Goal: Communication & Community: Share content

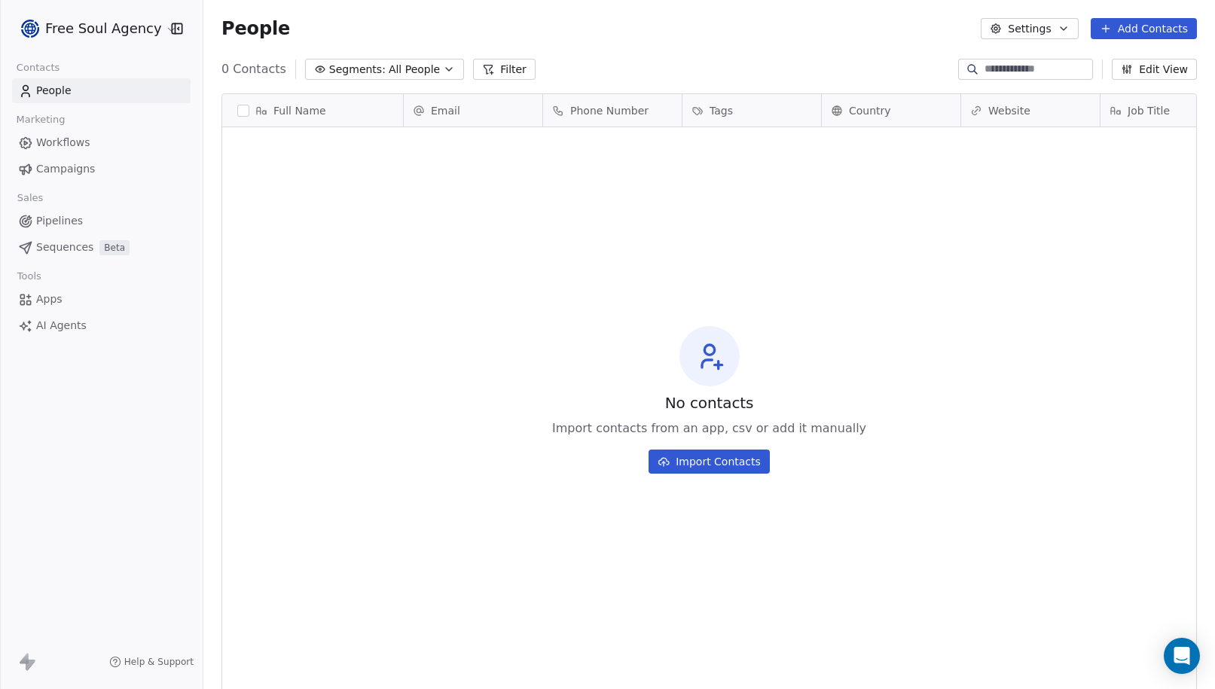
scroll to position [595, 1000]
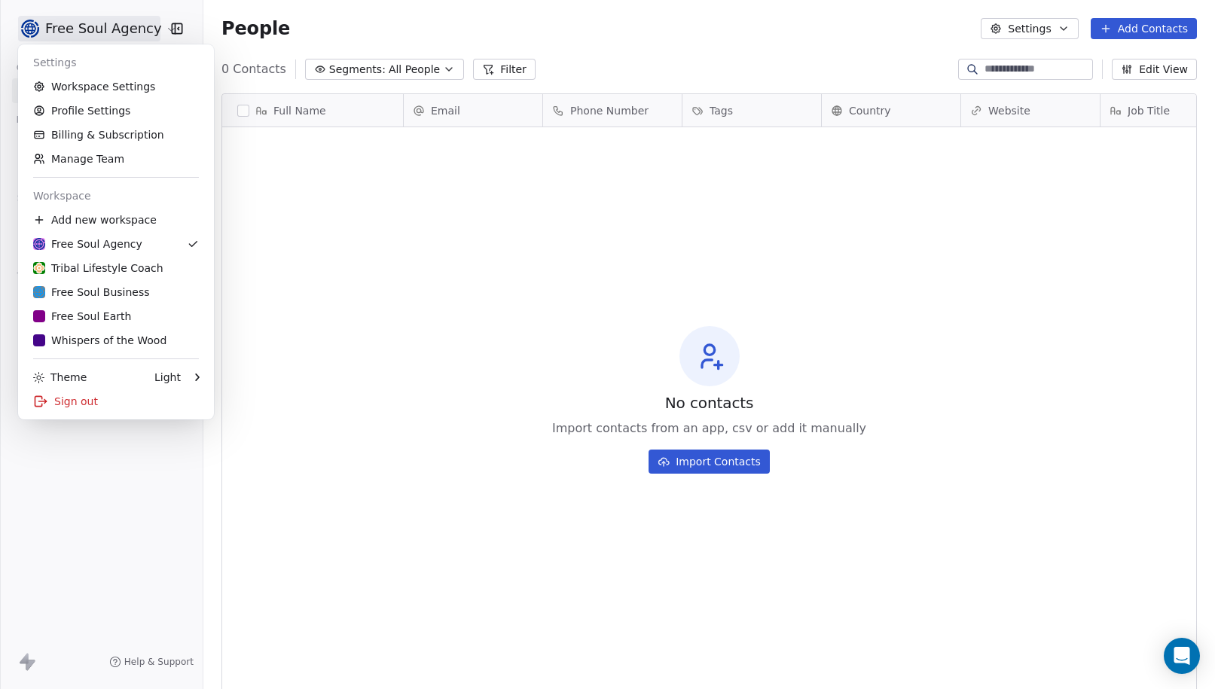
click at [159, 32] on html "Free Soul Agency Contacts People Marketing Workflows Campaigns Sales Pipelines …" at bounding box center [607, 344] width 1215 height 689
click at [134, 337] on div "Whispers of the Wood" at bounding box center [99, 340] width 133 height 15
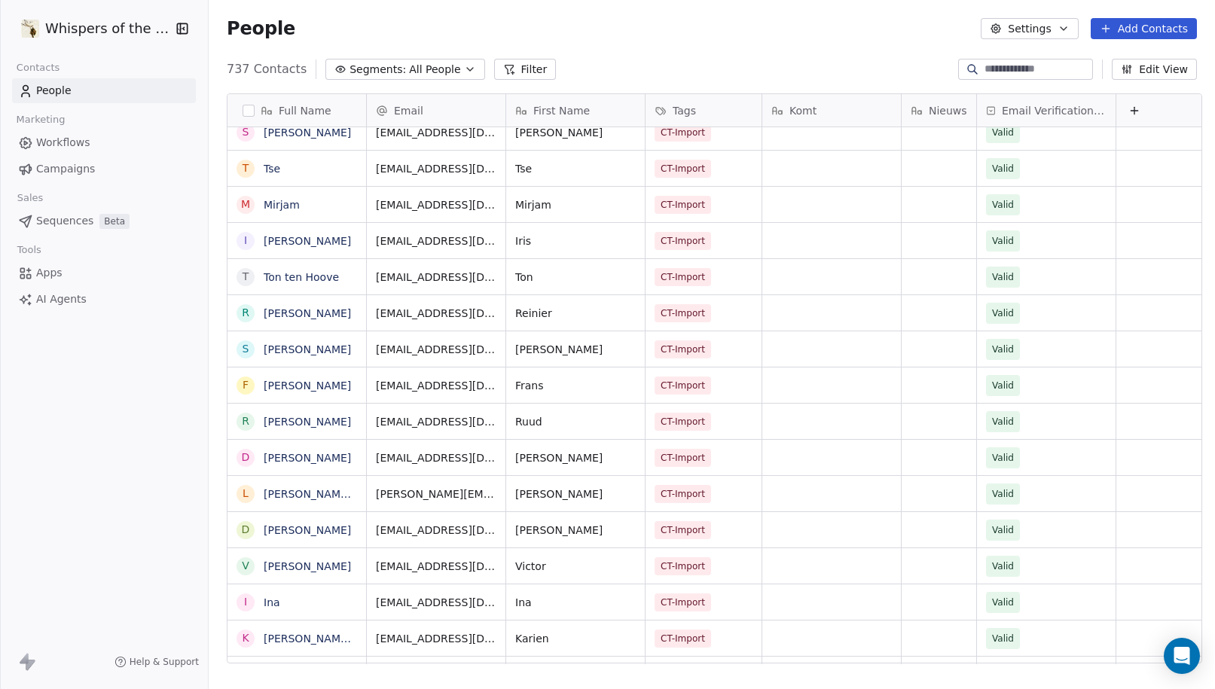
click at [409, 72] on span "All People" at bounding box center [434, 70] width 51 height 16
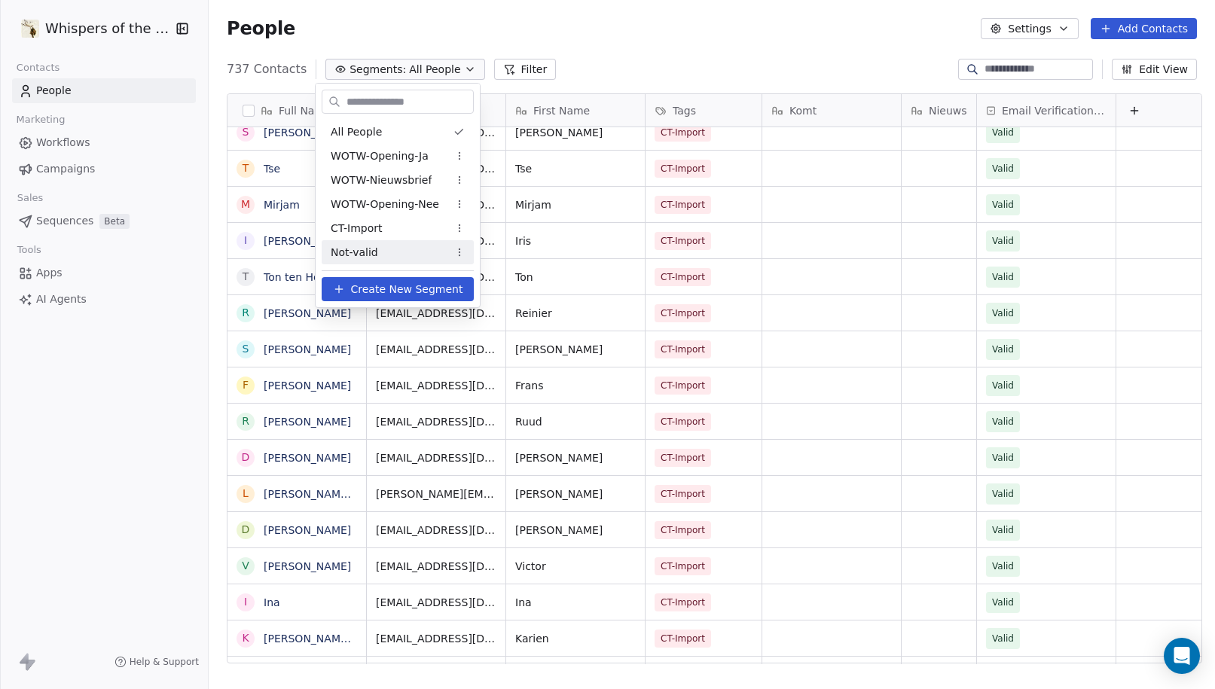
click at [373, 255] on span "Not-valid" at bounding box center [354, 253] width 47 height 16
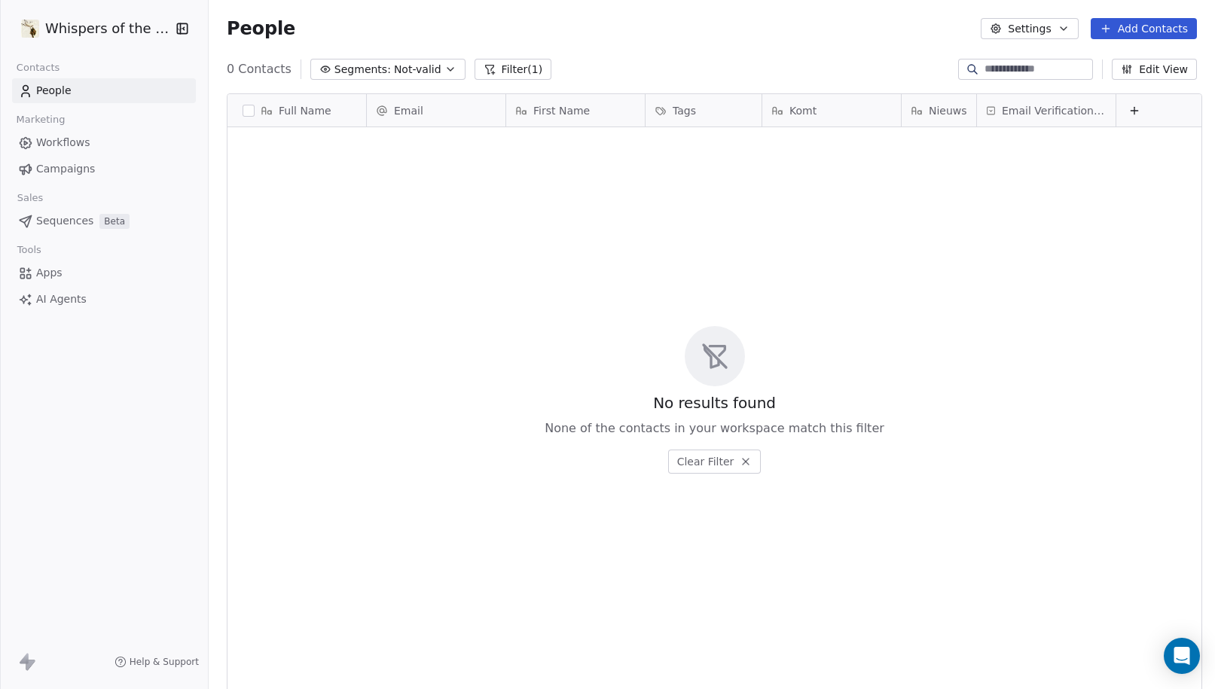
click at [408, 72] on span "Not-valid" at bounding box center [417, 70] width 47 height 16
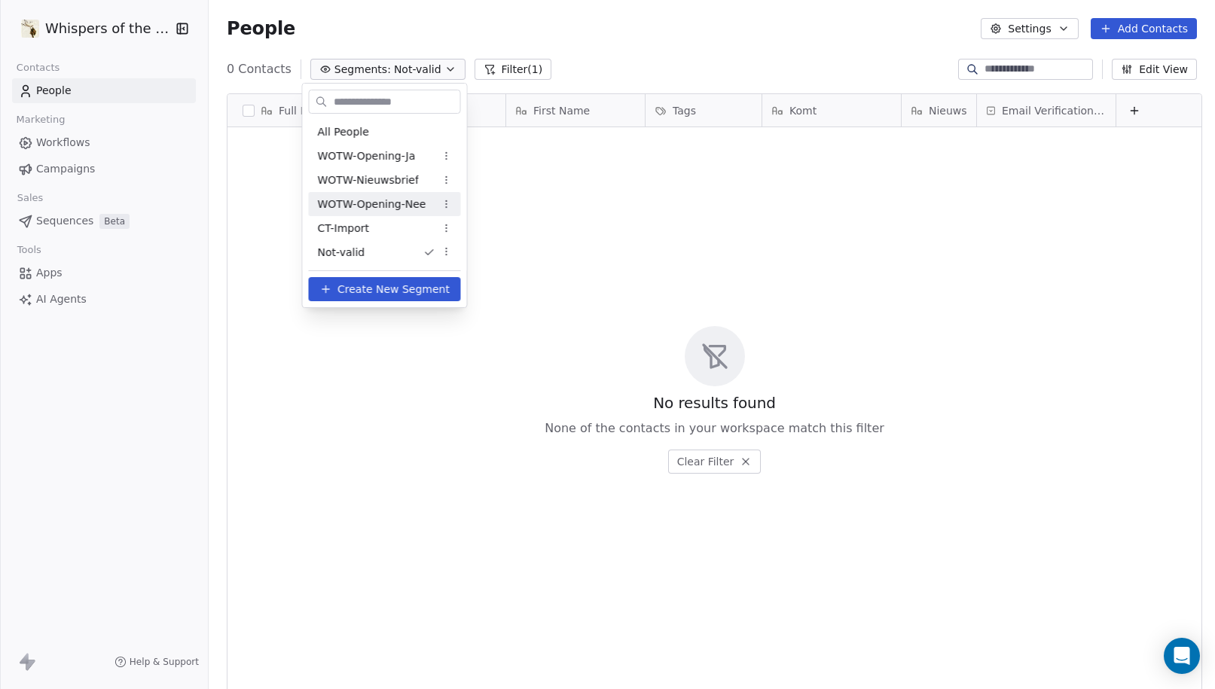
click at [373, 212] on span "WOTW-Opening-Nee" at bounding box center [372, 205] width 108 height 16
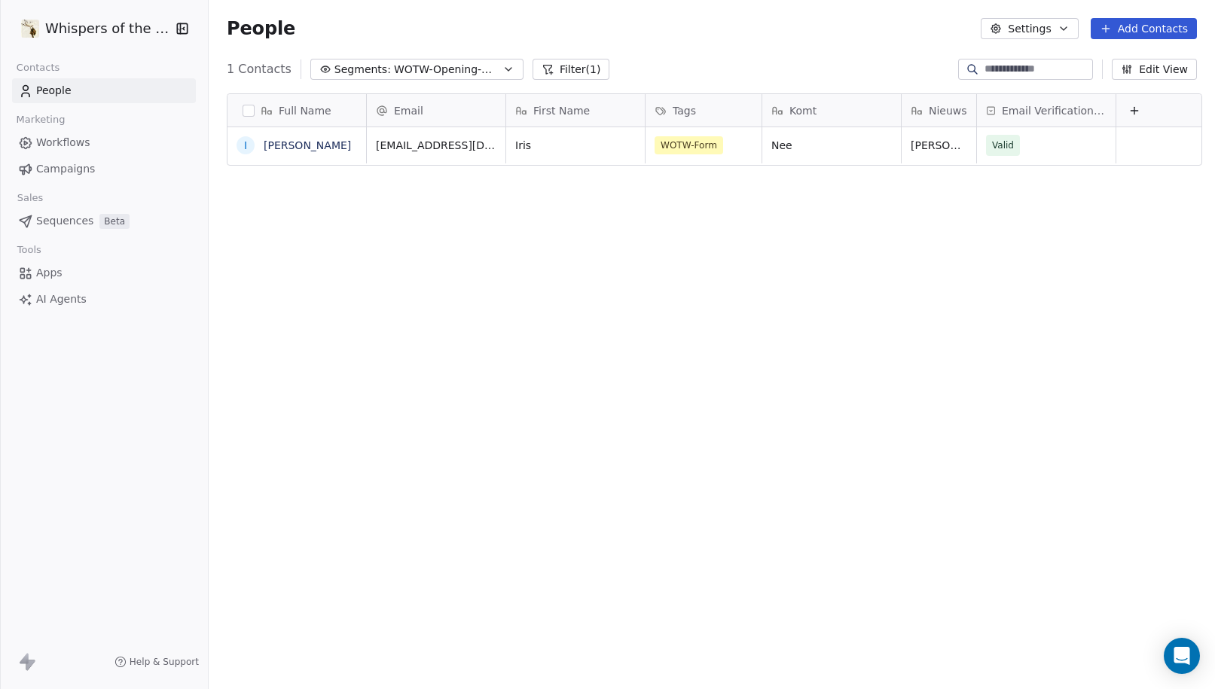
click at [428, 75] on span "WOTW-Opening-Nee" at bounding box center [446, 70] width 105 height 16
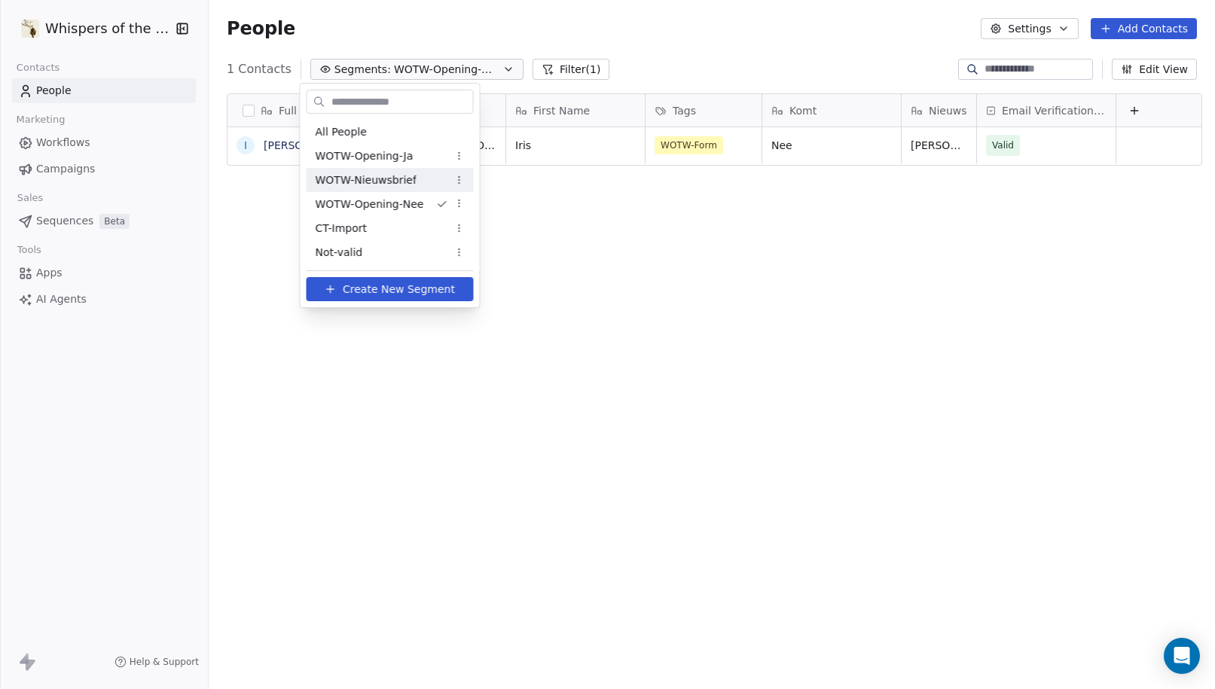
click at [415, 182] on div "WOTW-Nieuwsbrief" at bounding box center [389, 180] width 167 height 24
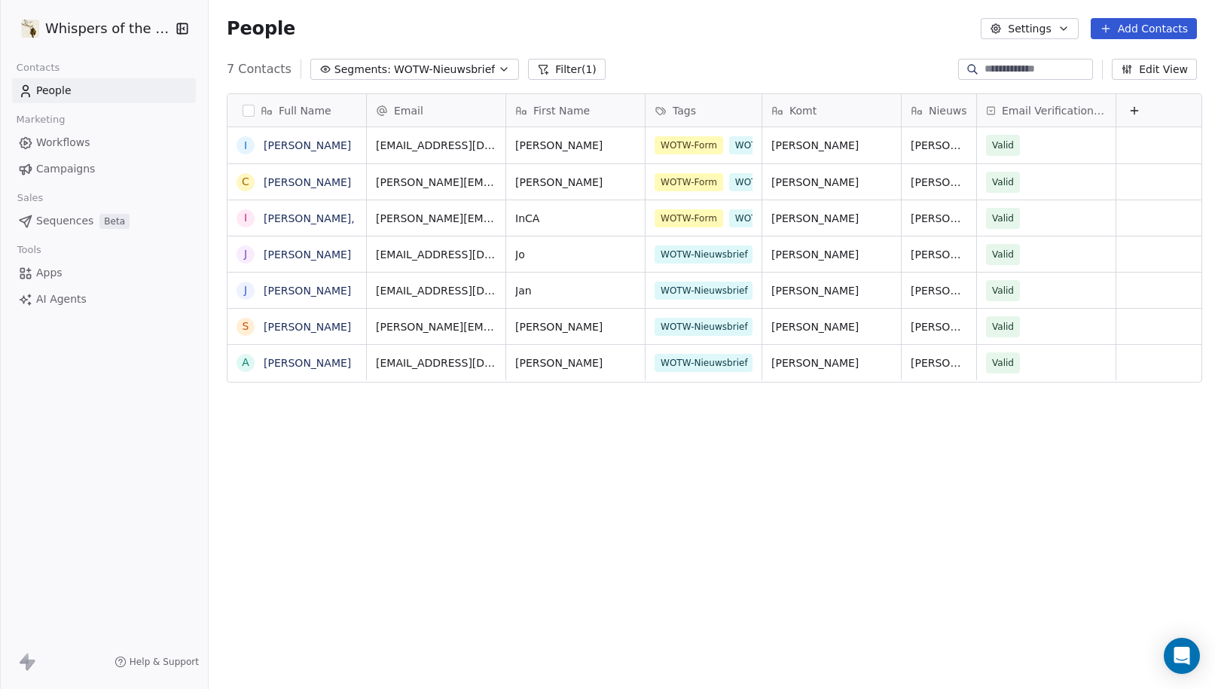
click at [440, 72] on span "WOTW-Nieuwsbrief" at bounding box center [444, 70] width 101 height 16
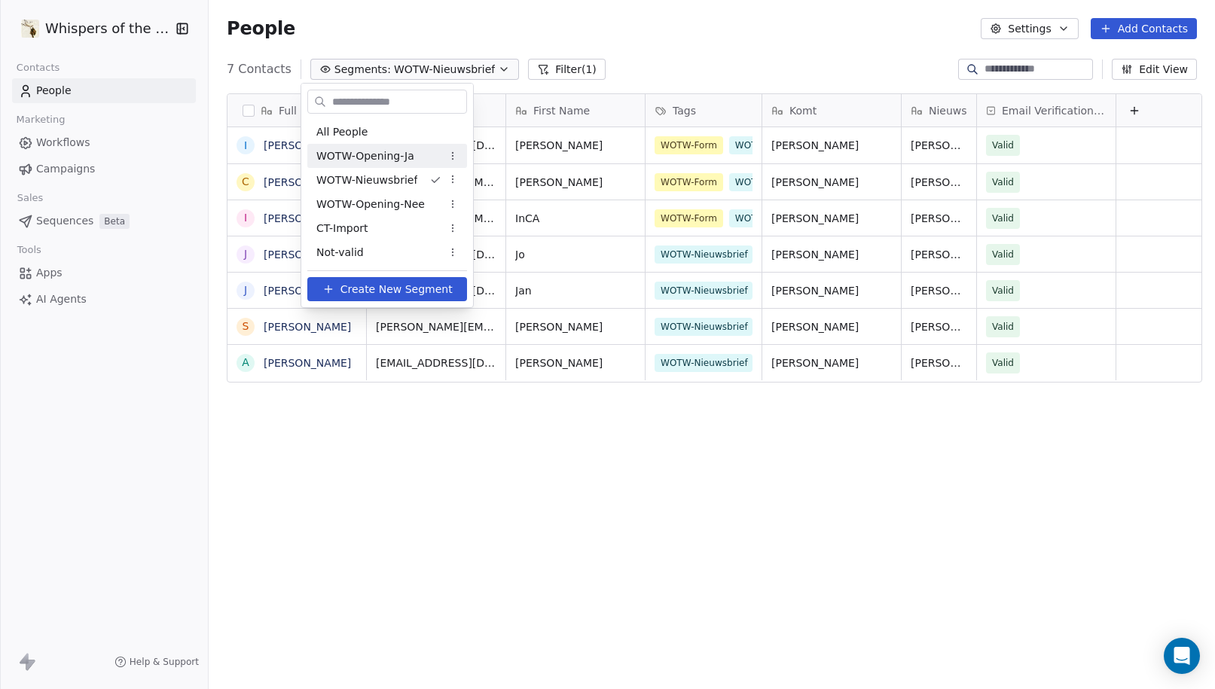
click at [398, 158] on span "WOTW-Opening-Ja" at bounding box center [365, 156] width 98 height 16
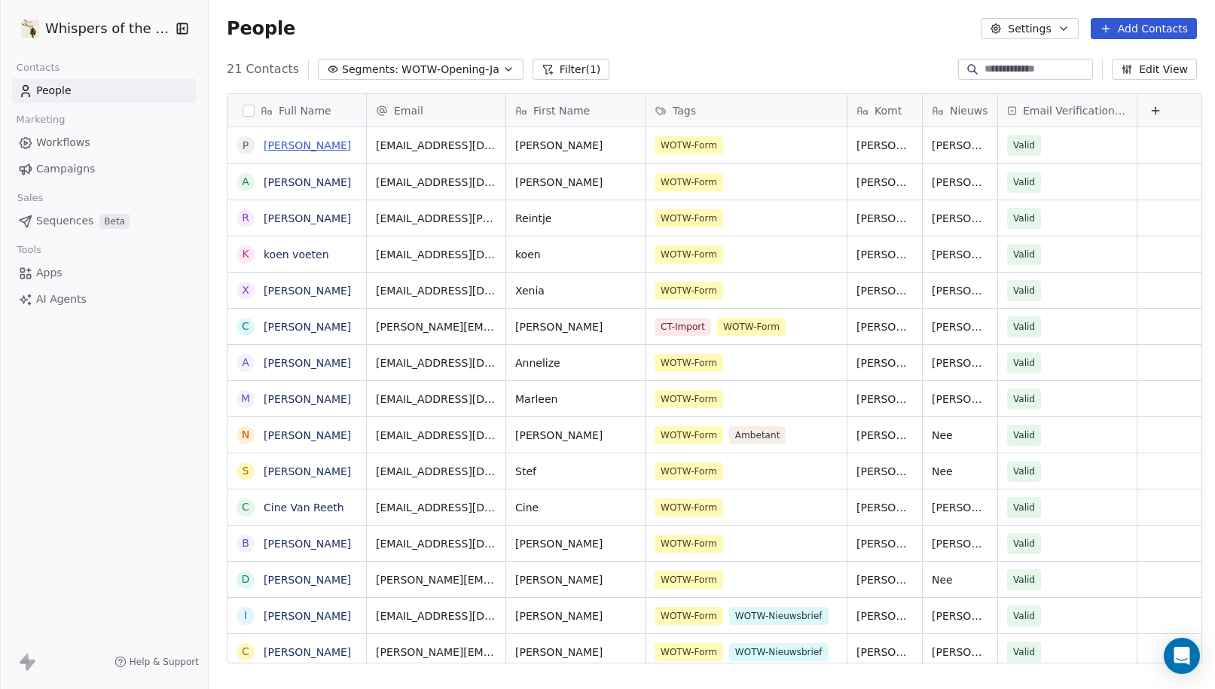
click at [303, 147] on link "[PERSON_NAME]" at bounding box center [307, 145] width 87 height 12
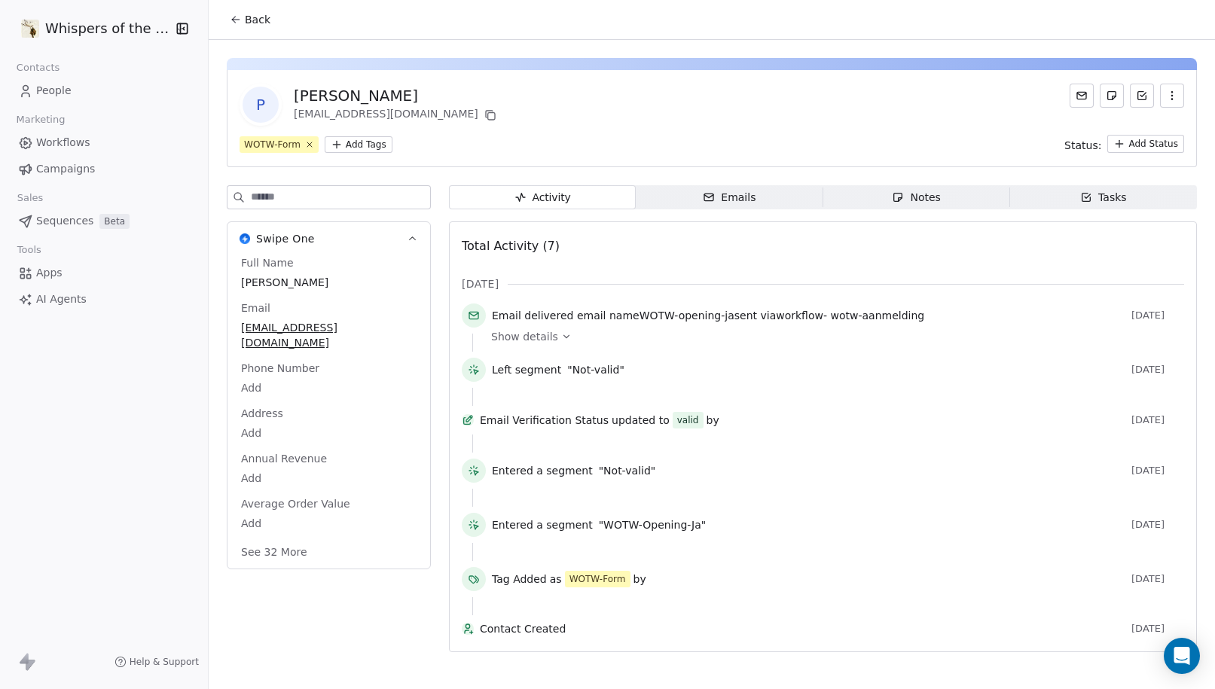
click at [765, 199] on span "Emails Emails" at bounding box center [729, 197] width 187 height 24
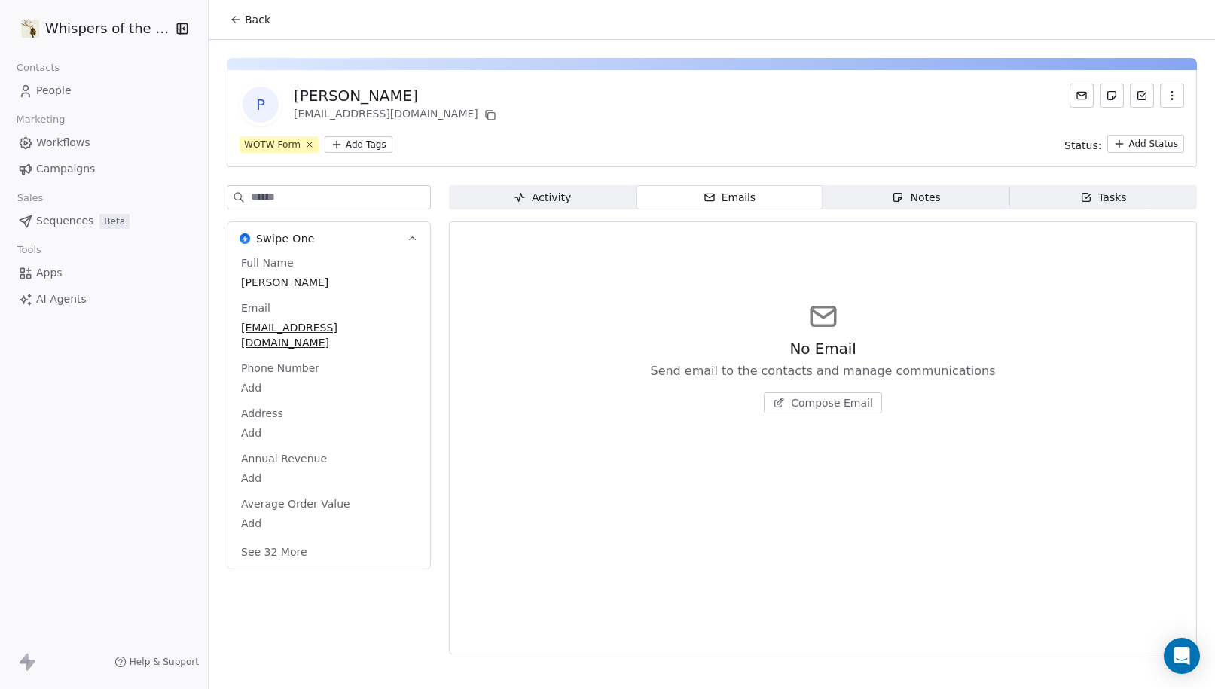
click at [578, 197] on span "Activity Activity" at bounding box center [542, 197] width 187 height 24
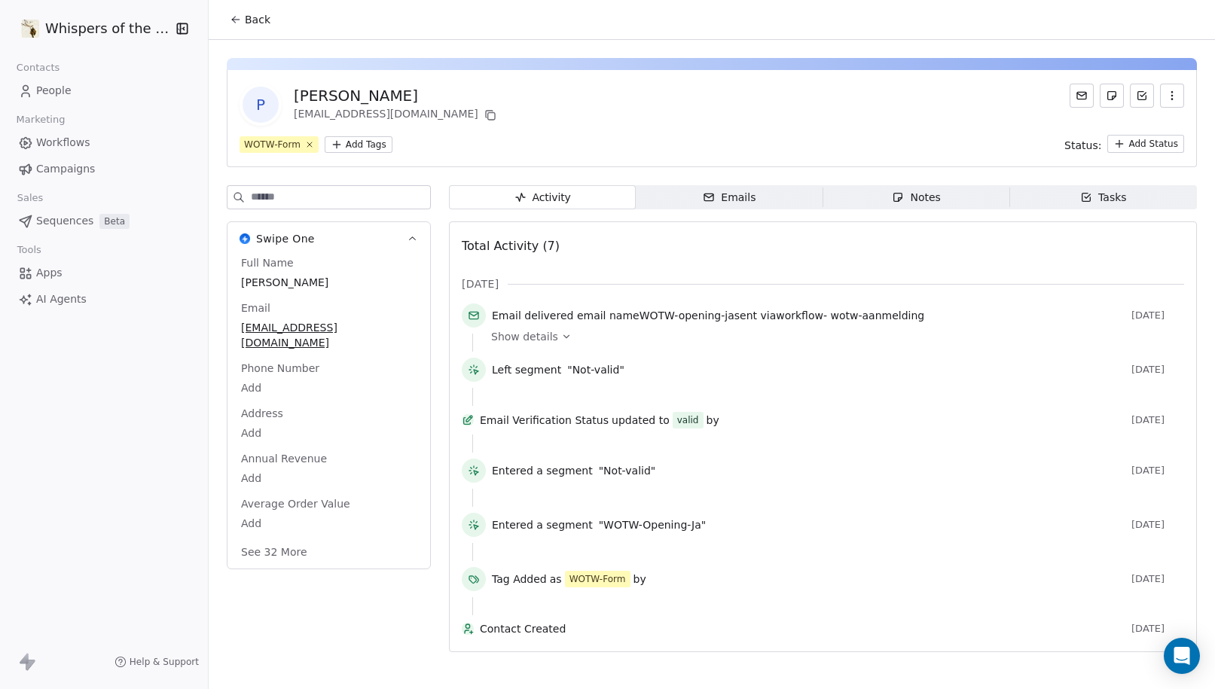
click at [1041, 193] on span "Tasks Tasks" at bounding box center [1103, 197] width 187 height 24
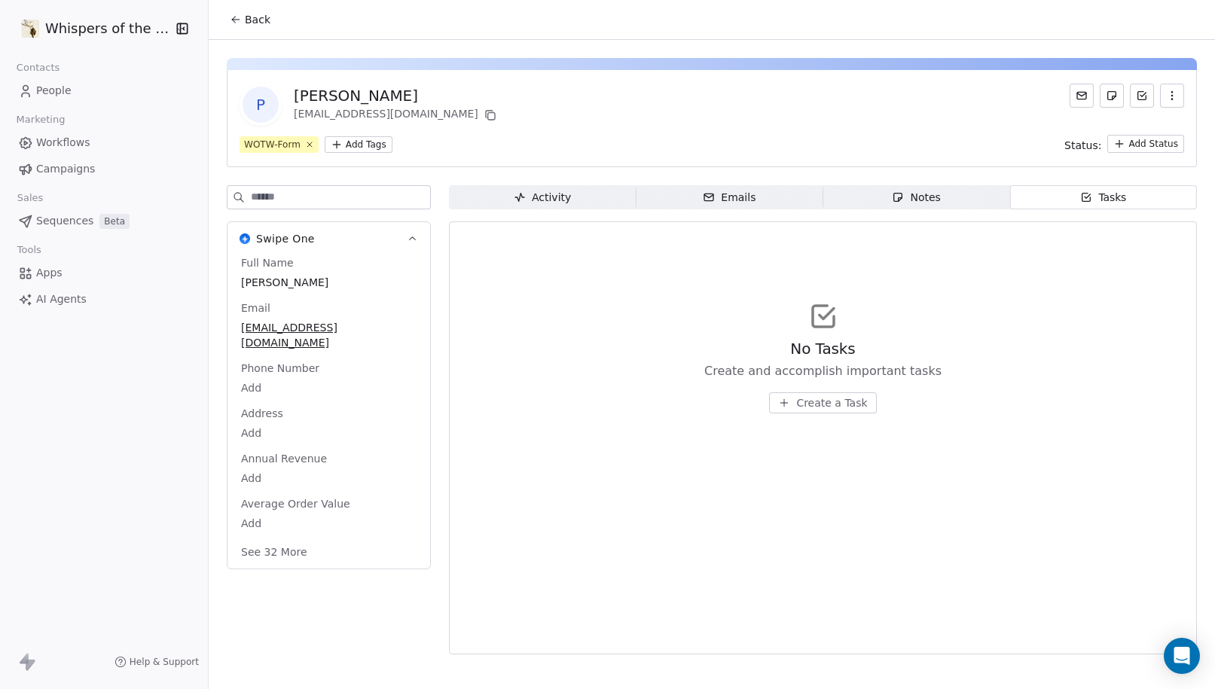
click at [908, 202] on div "Notes" at bounding box center [916, 198] width 48 height 16
click at [740, 201] on div "Emails" at bounding box center [729, 198] width 53 height 16
click at [529, 197] on div "Activity" at bounding box center [542, 198] width 57 height 16
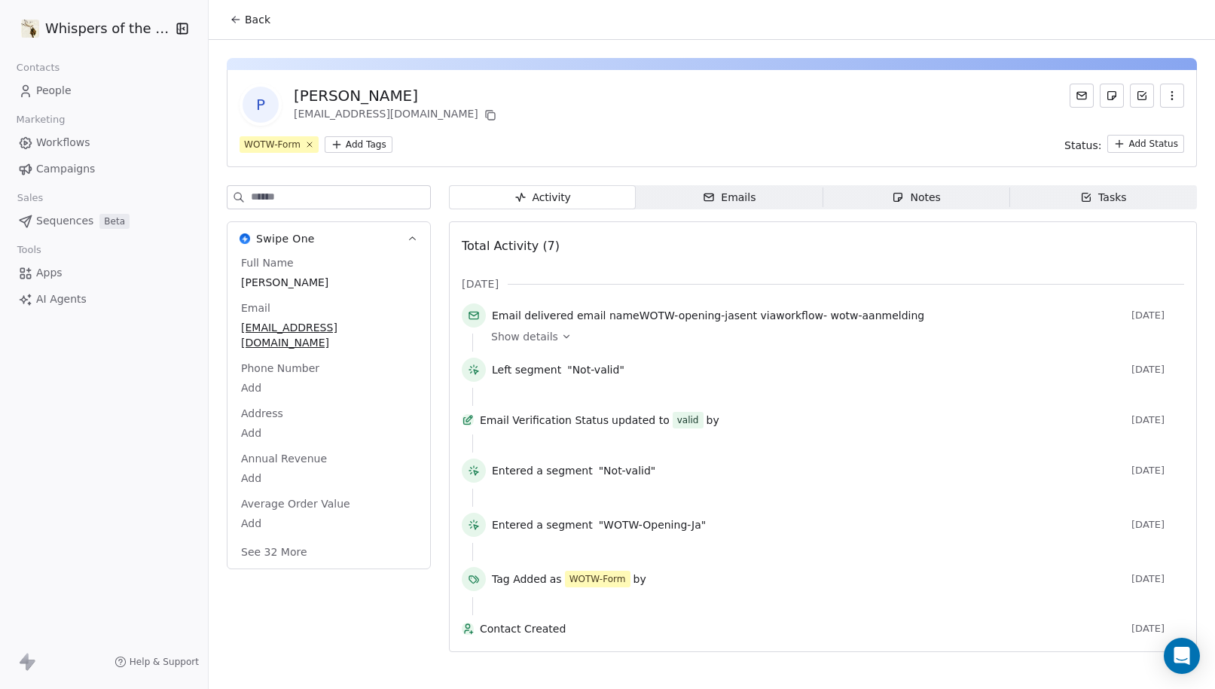
click at [762, 200] on span "Emails Emails" at bounding box center [729, 197] width 187 height 24
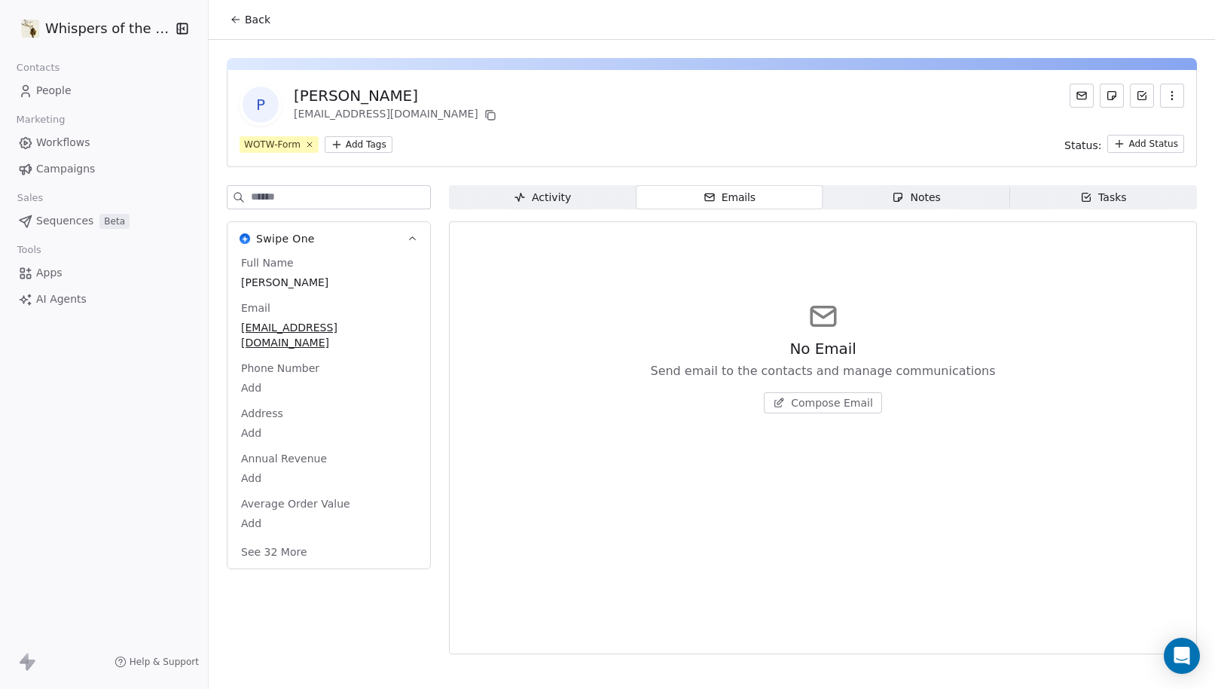
click at [844, 404] on span "Compose Email" at bounding box center [832, 402] width 82 height 15
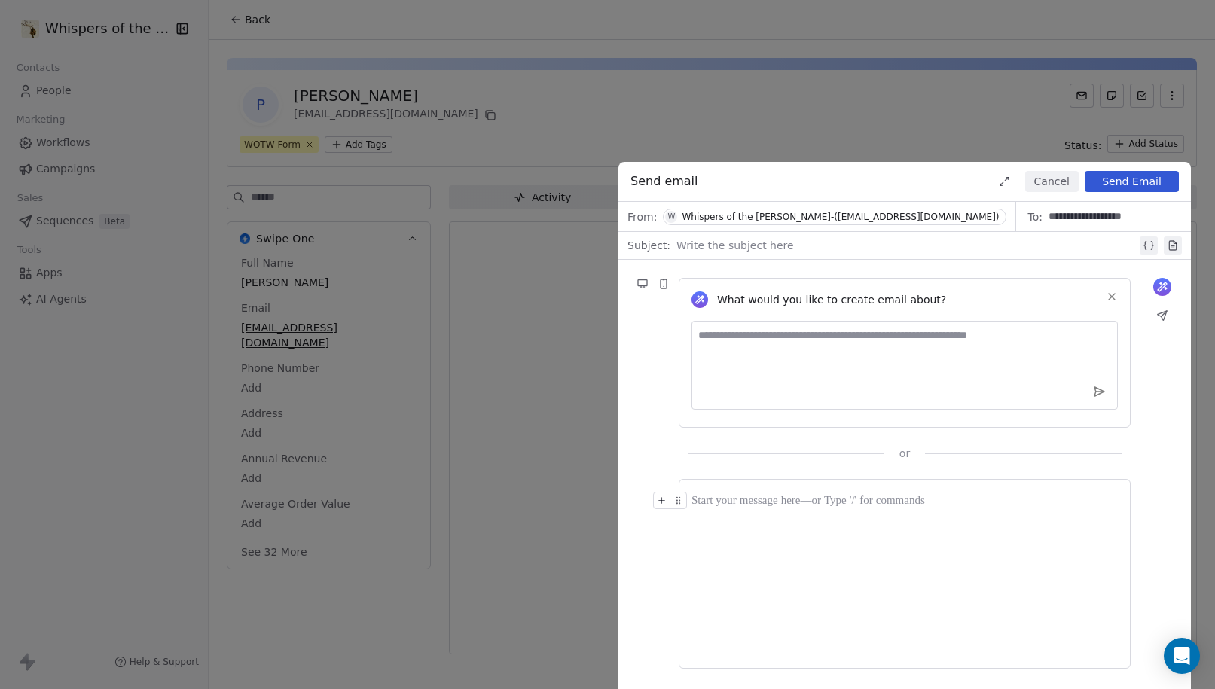
click at [1056, 186] on button "Cancel" at bounding box center [1051, 181] width 53 height 21
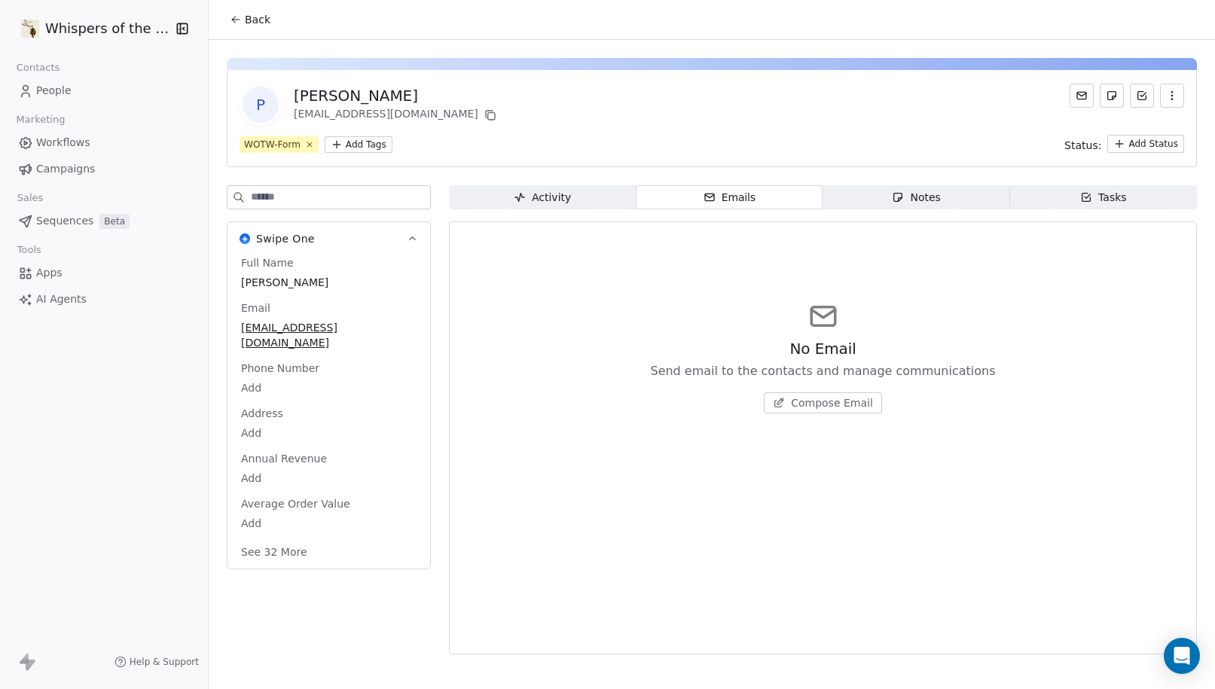
click at [83, 96] on link "People" at bounding box center [104, 90] width 184 height 25
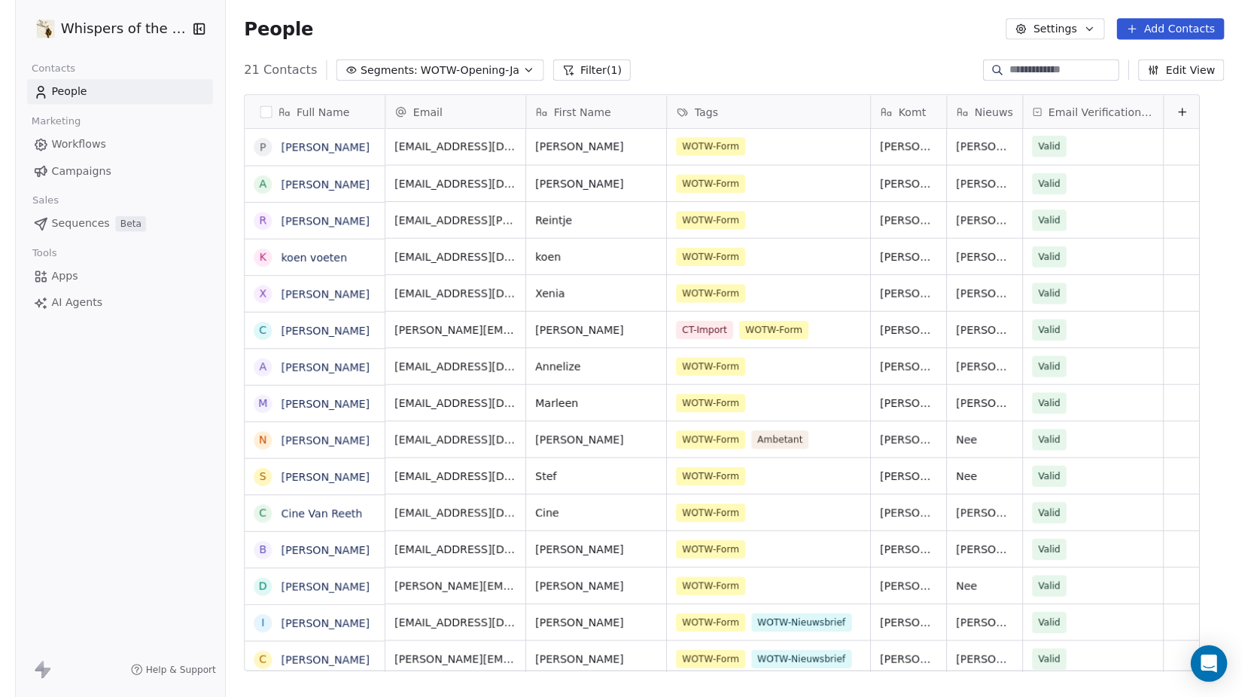
scroll to position [595, 1000]
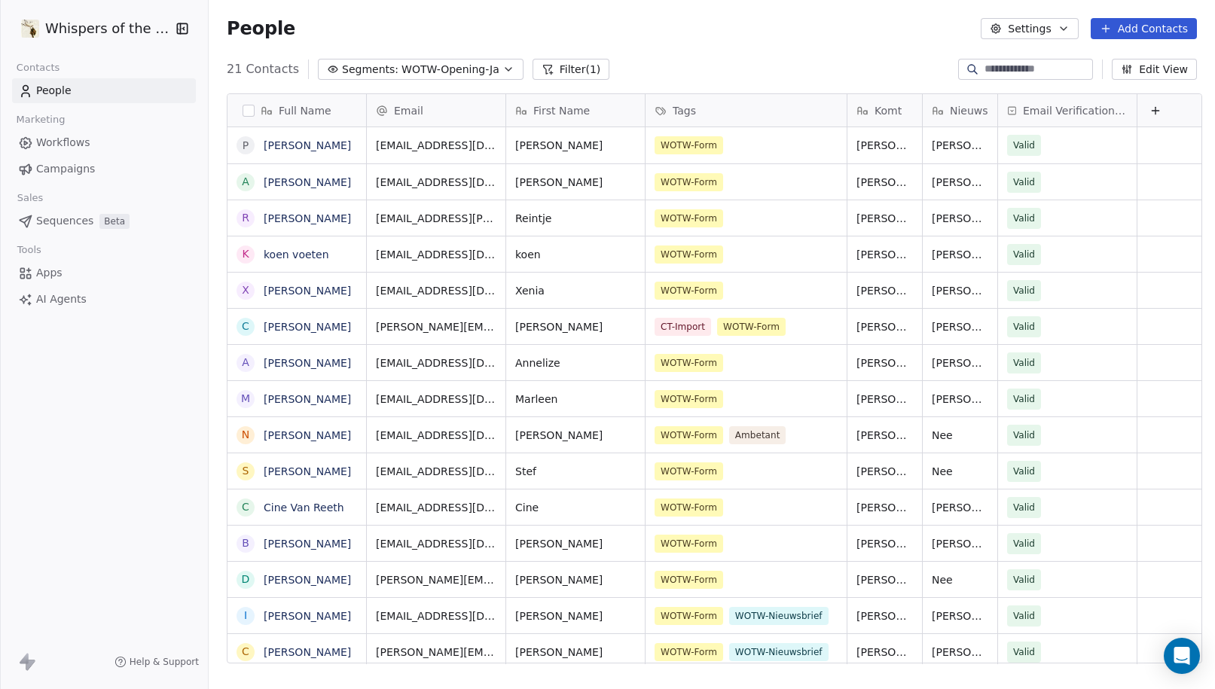
click at [73, 169] on span "Campaigns" at bounding box center [65, 169] width 59 height 16
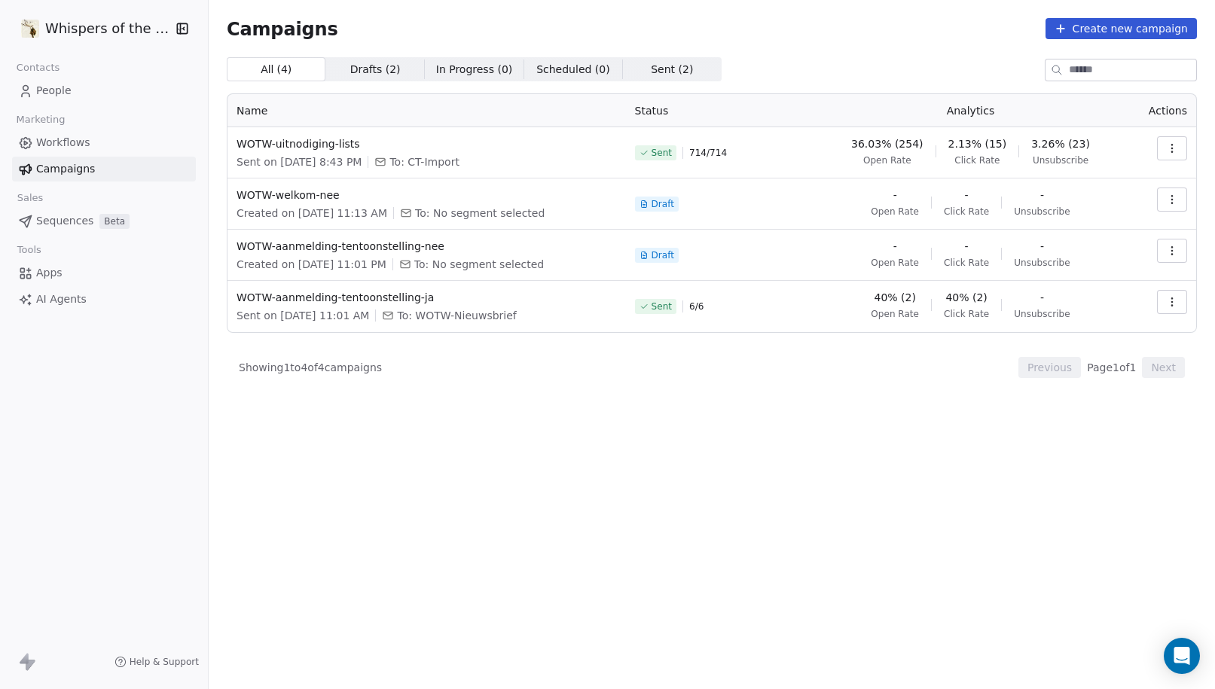
click at [660, 72] on span "Sent ( 2 )" at bounding box center [672, 70] width 42 height 16
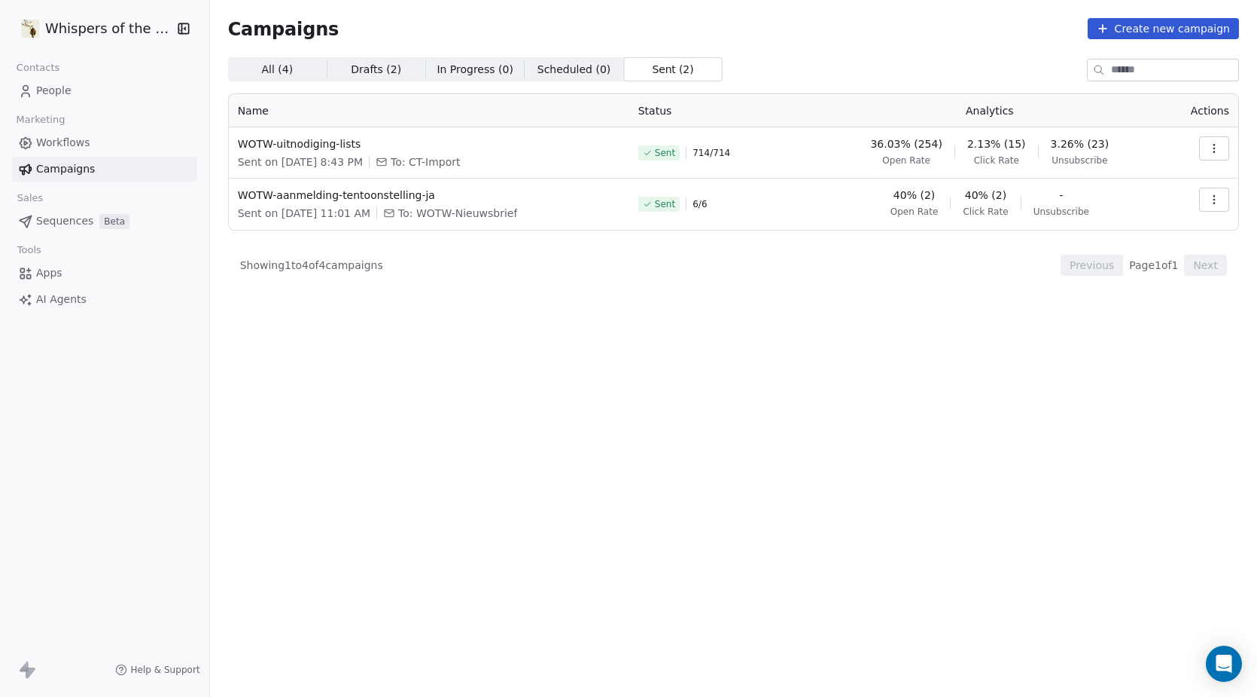
click at [1214, 150] on icon "button" at bounding box center [1215, 148] width 12 height 12
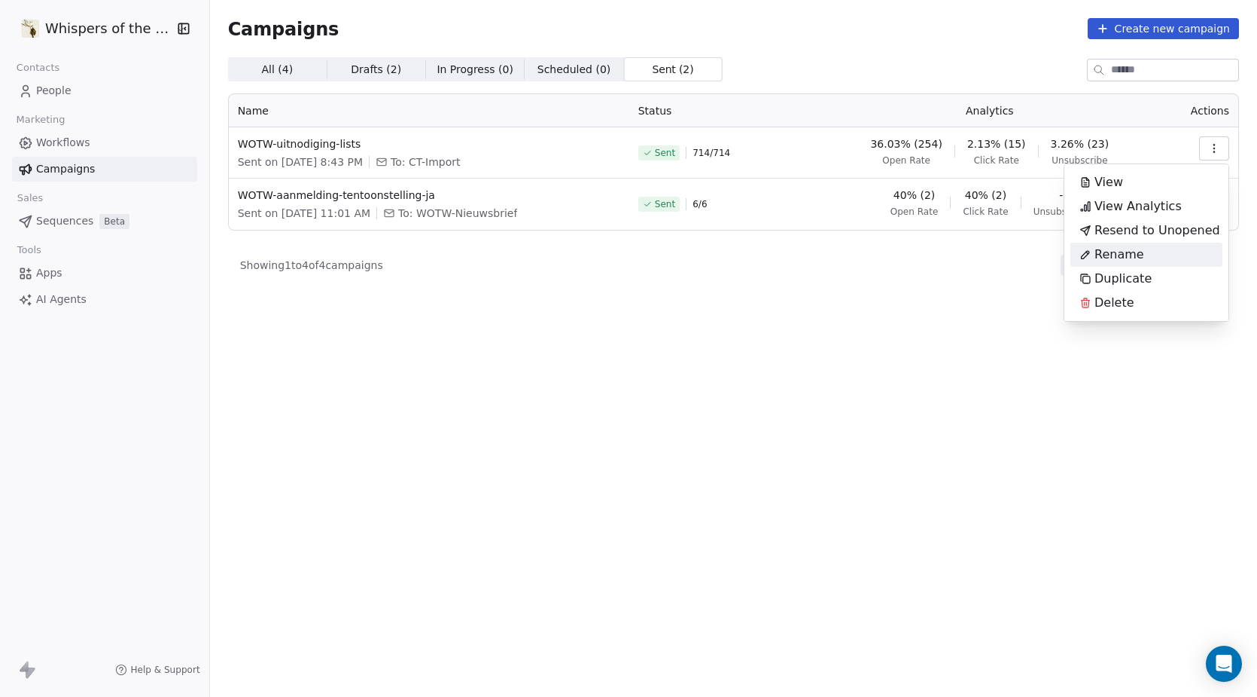
click at [939, 367] on html "Whispers of the Wood Contacts People Marketing Workflows Campaigns Sales Sequen…" at bounding box center [628, 348] width 1257 height 697
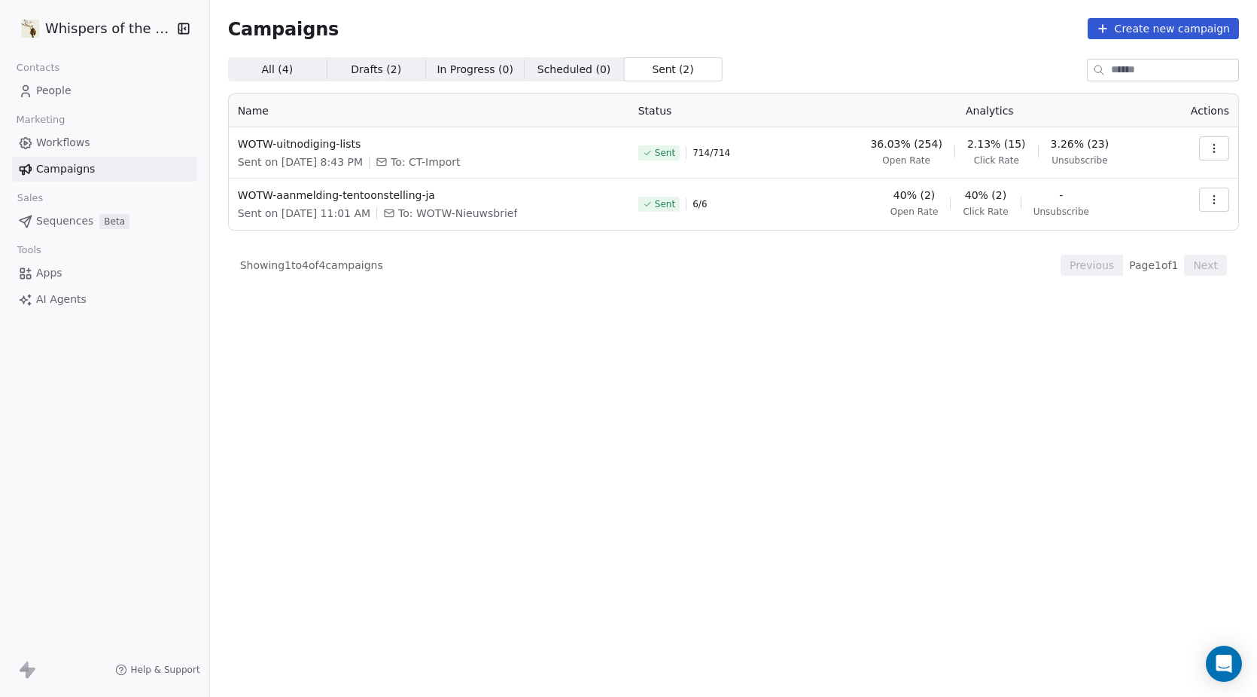
click at [1210, 150] on icon "button" at bounding box center [1215, 148] width 12 height 12
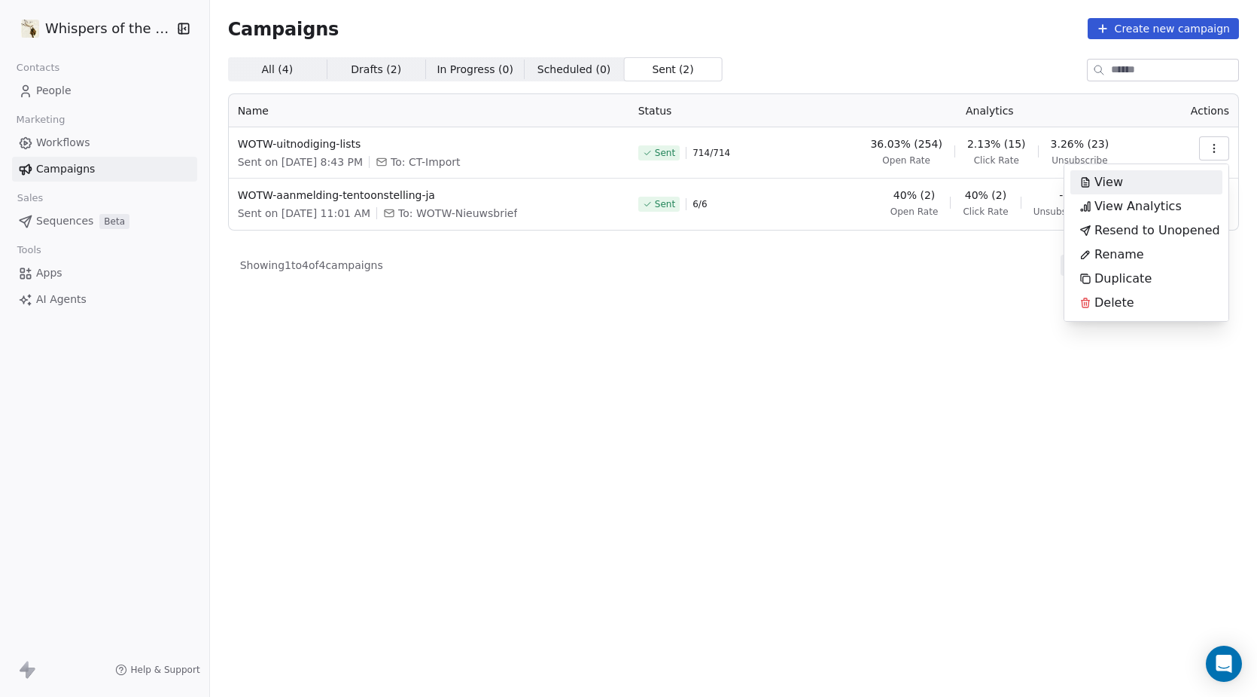
click at [1107, 181] on span "View" at bounding box center [1109, 182] width 29 height 18
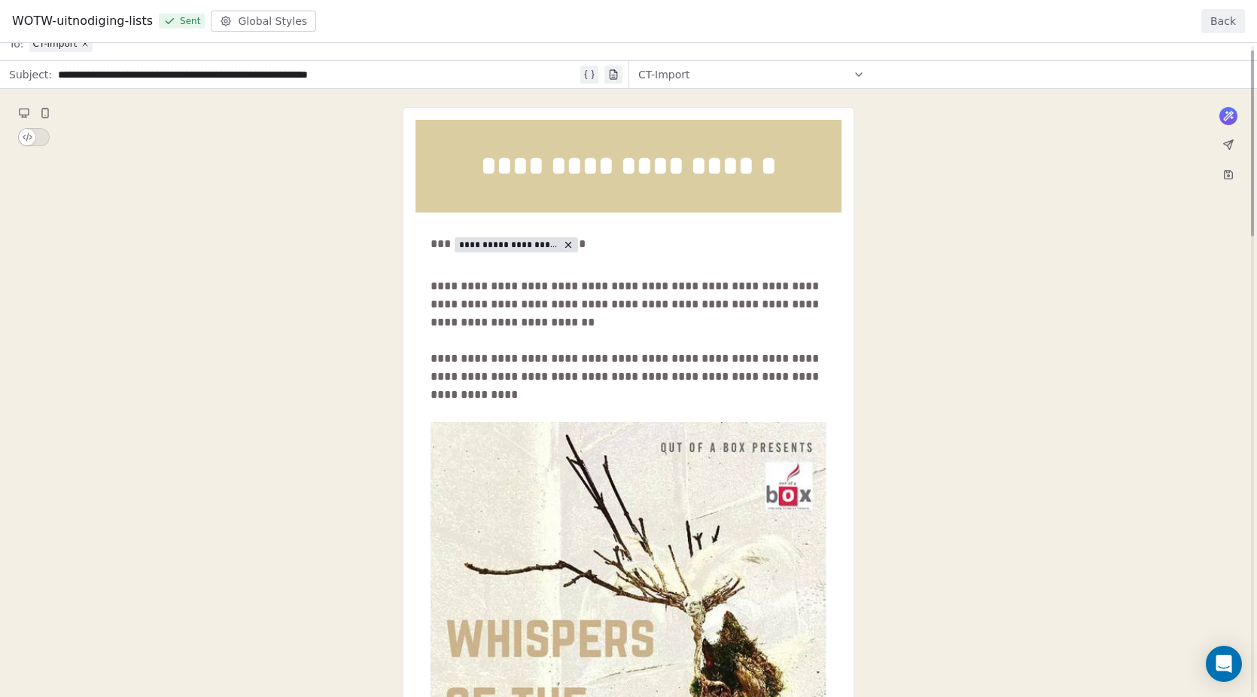
scroll to position [111, 0]
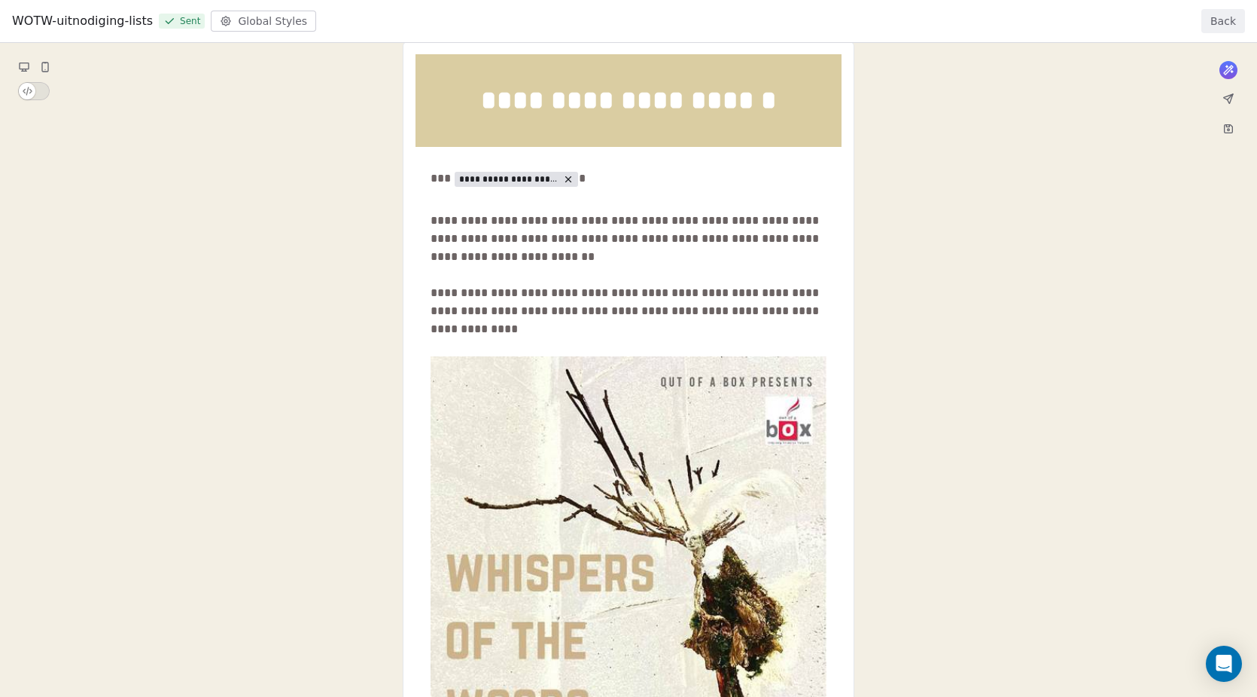
drag, startPoint x: 426, startPoint y: 216, endPoint x: 539, endPoint y: 271, distance: 125.6
drag, startPoint x: 642, startPoint y: 337, endPoint x: 501, endPoint y: 303, distance: 144.8
drag, startPoint x: 596, startPoint y: 325, endPoint x: 464, endPoint y: 239, distance: 157.7
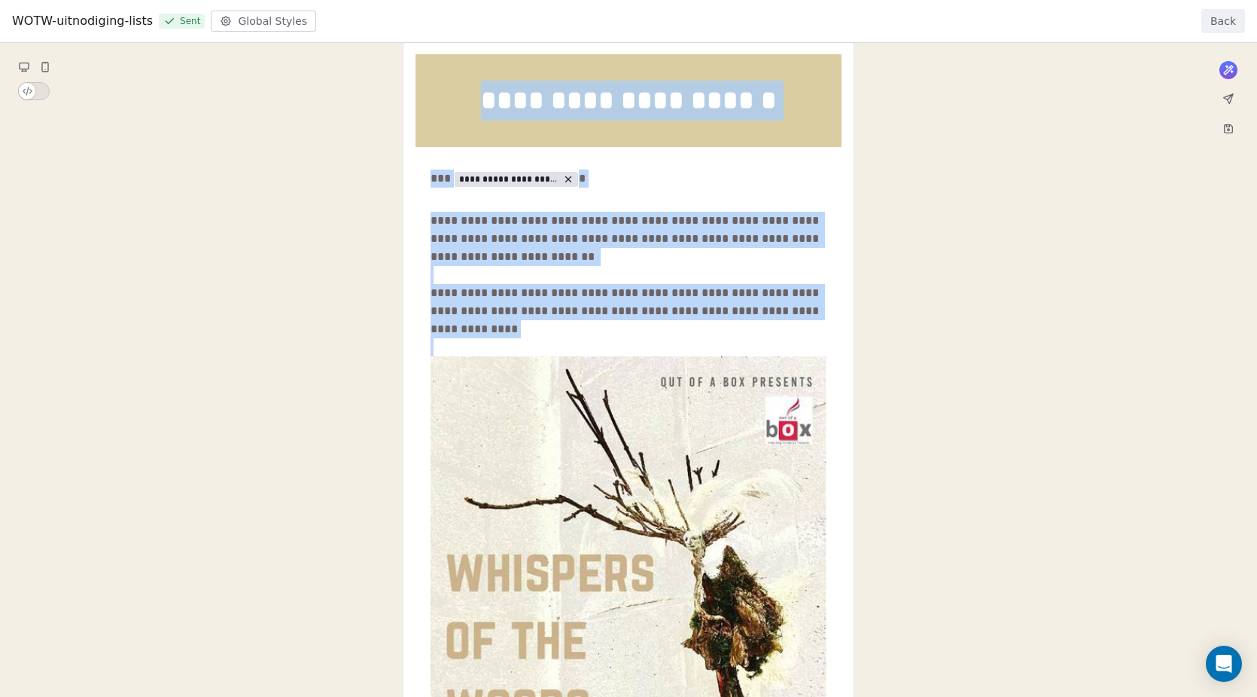
drag, startPoint x: 434, startPoint y: 177, endPoint x: 700, endPoint y: 307, distance: 296.7
drag, startPoint x: 700, startPoint y: 305, endPoint x: 495, endPoint y: 216, distance: 223.3
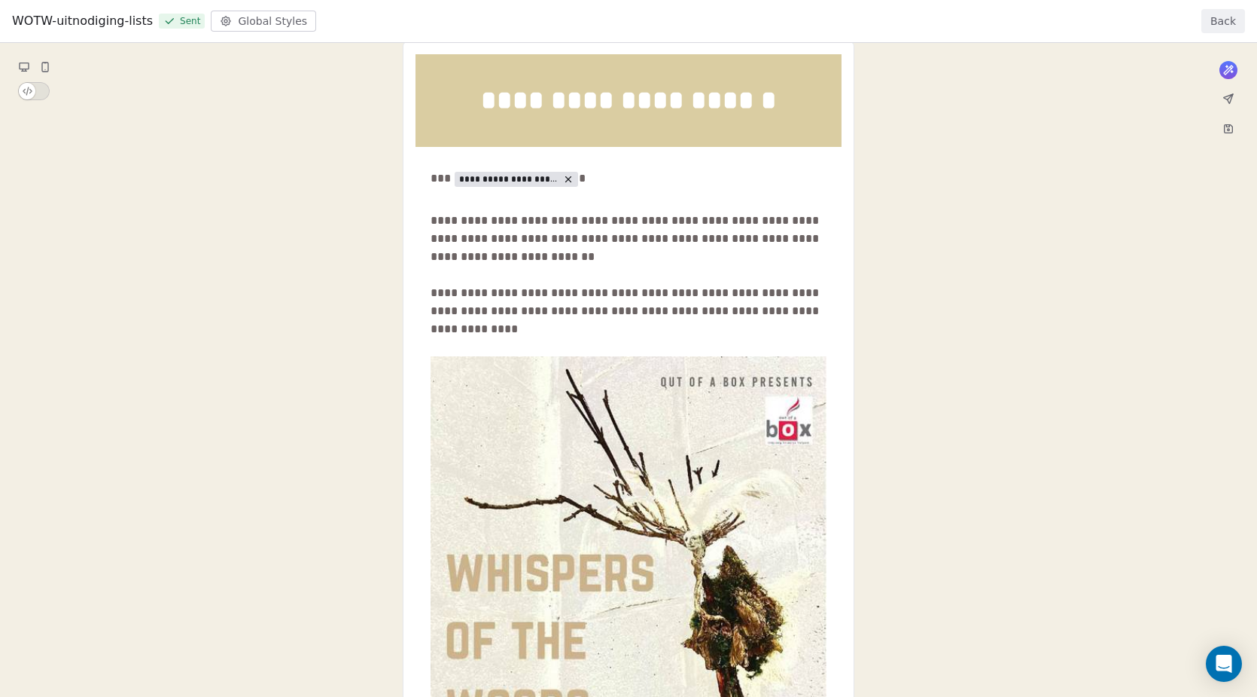
drag, startPoint x: 433, startPoint y: 178, endPoint x: 509, endPoint y: 234, distance: 94.7
drag, startPoint x: 485, startPoint y: 111, endPoint x: 664, endPoint y: 350, distance: 299.1
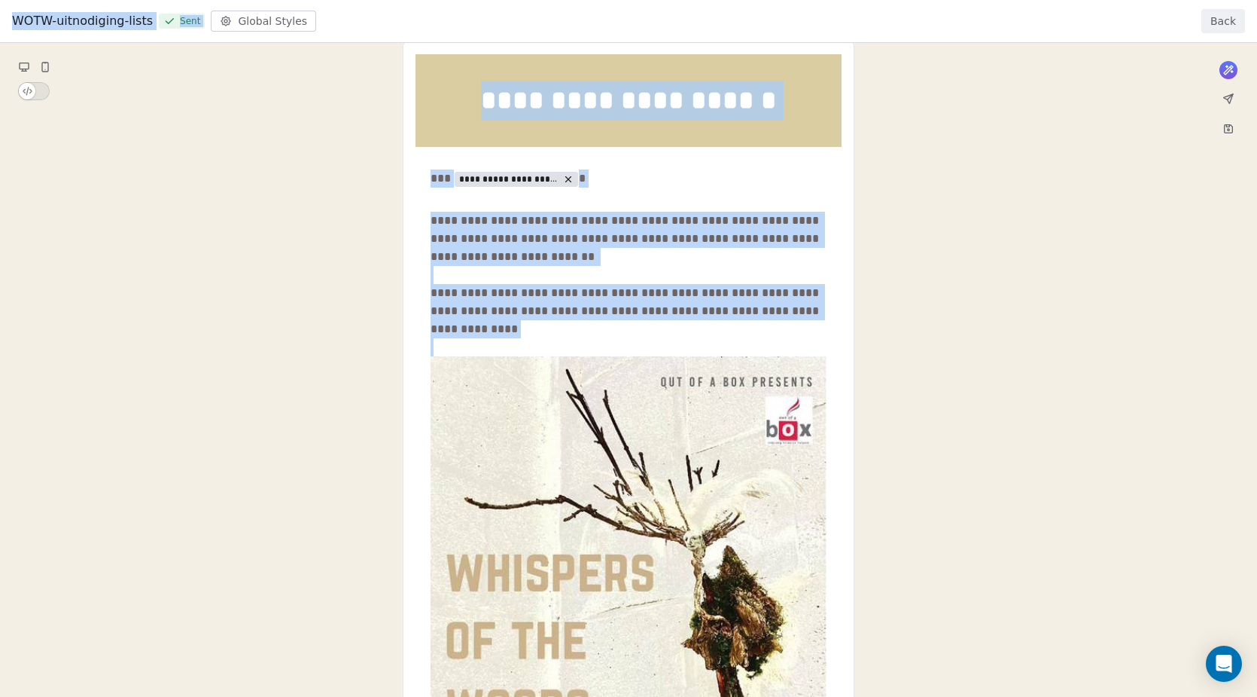
copy body "**********"
